Goal: Task Accomplishment & Management: Manage account settings

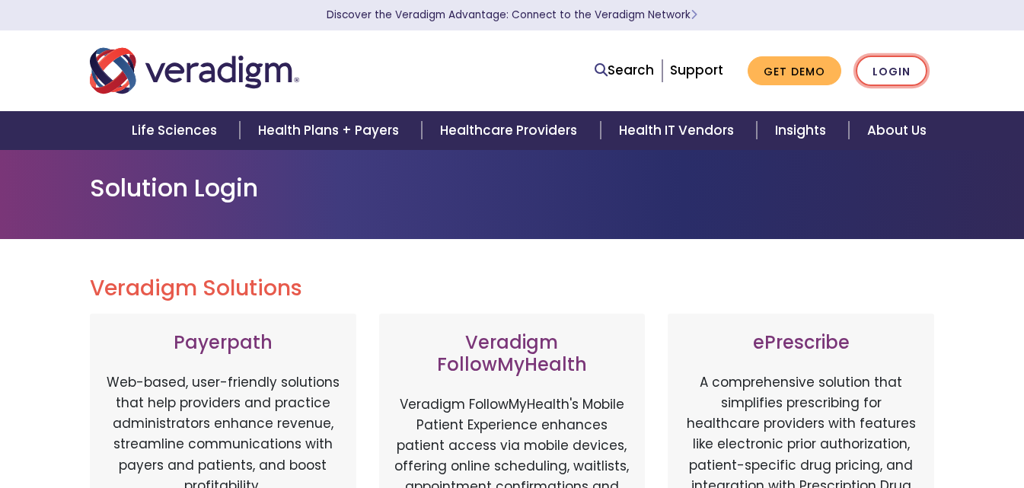
click at [887, 73] on link "Login" at bounding box center [892, 71] width 72 height 31
click at [890, 72] on link "Login" at bounding box center [892, 71] width 72 height 31
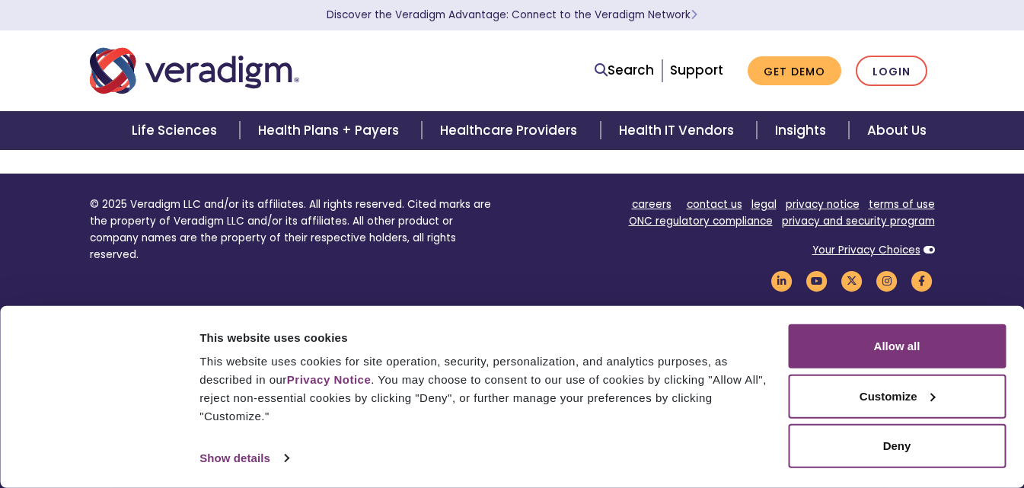
scroll to position [1053, 0]
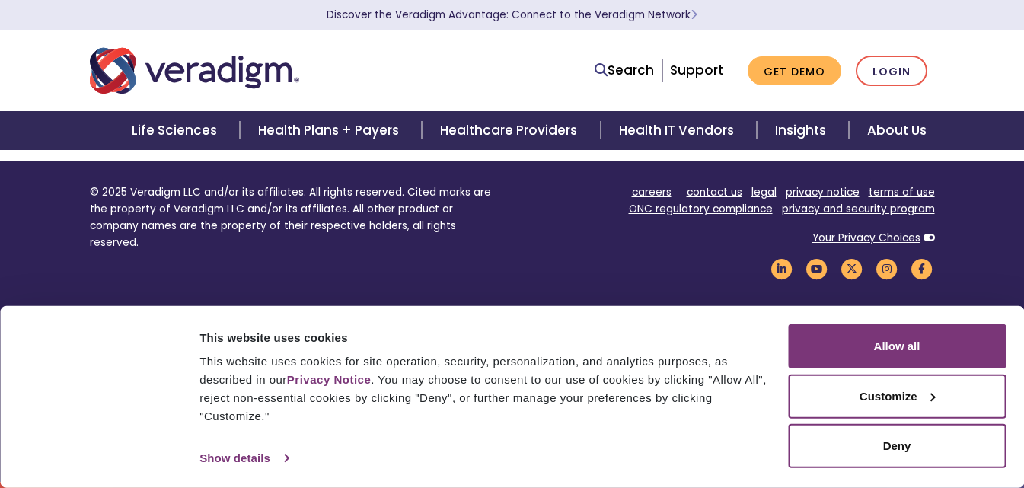
click at [260, 457] on link "Show details" at bounding box center [243, 458] width 88 height 23
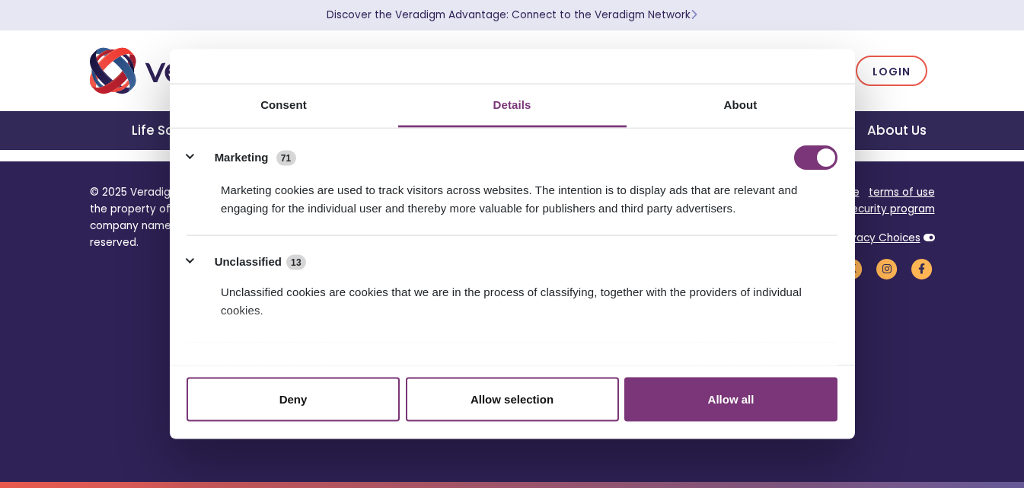
scroll to position [353, 0]
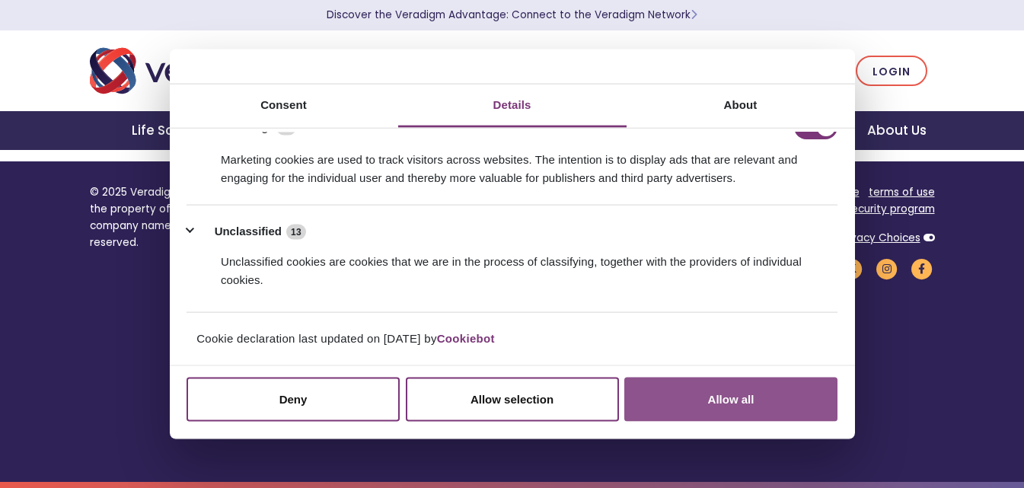
click at [686, 386] on button "Allow all" at bounding box center [730, 399] width 213 height 44
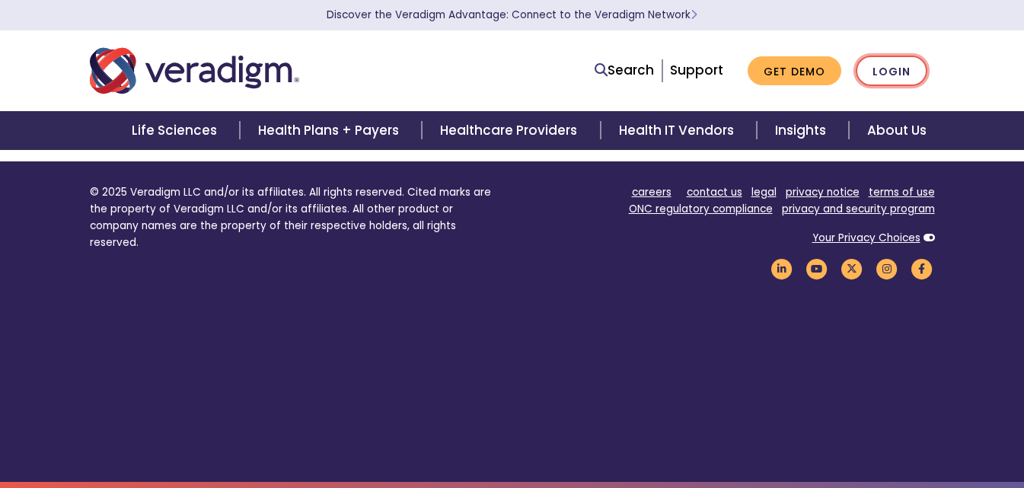
click at [904, 69] on link "Login" at bounding box center [892, 71] width 72 height 31
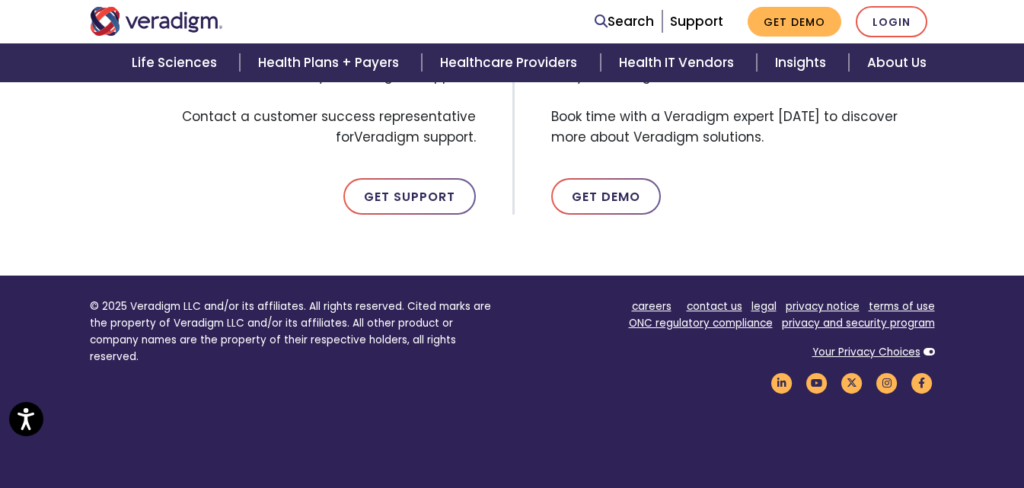
scroll to position [1053, 0]
